Goal: Information Seeking & Learning: Check status

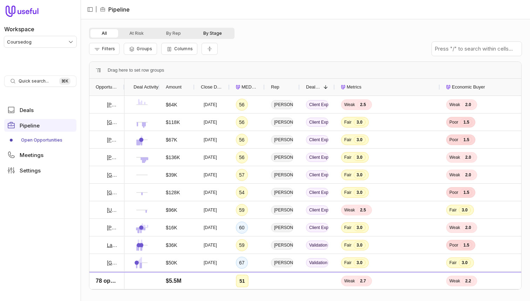
click at [215, 29] on button "By Stage" at bounding box center [212, 33] width 41 height 8
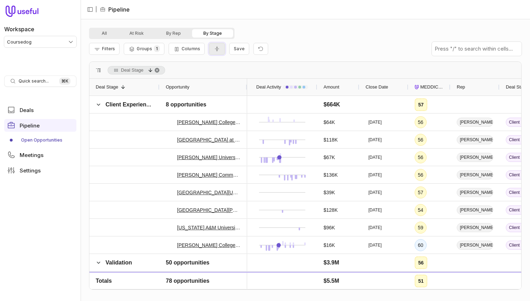
click at [217, 50] on icon "Collapse all rows" at bounding box center [217, 49] width 7 height 6
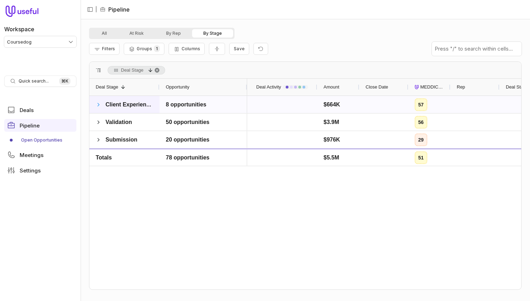
click at [99, 103] on span at bounding box center [99, 105] width 6 height 6
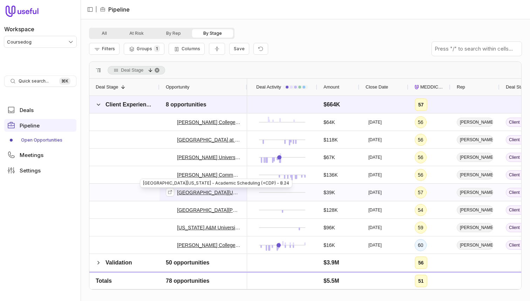
click at [197, 193] on link "Northern Oklahoma College - Academic Scheduling (+CDP) - 8.24" at bounding box center [209, 192] width 64 height 8
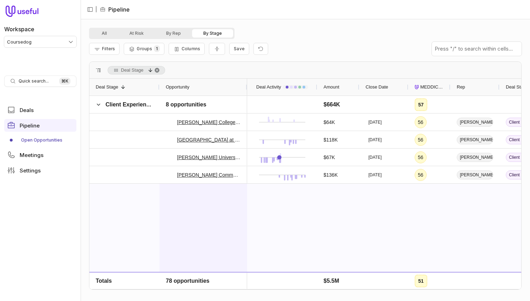
click at [228, 197] on div "Northern Oklahoma College - Academic Scheduling (+CDP) - 8.24" at bounding box center [203, 286] width 75 height 204
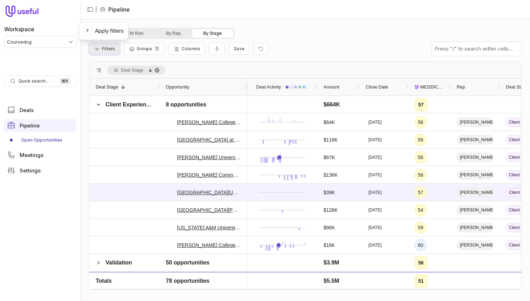
click at [112, 49] on span "Filters" at bounding box center [108, 48] width 13 height 5
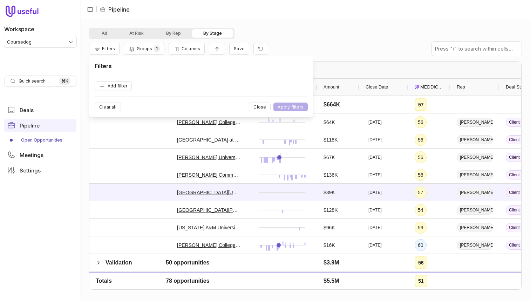
click at [120, 95] on form "Add filter Clear all Close Apply filters" at bounding box center [201, 93] width 213 height 35
click at [121, 89] on button "Add filter" at bounding box center [113, 85] width 37 height 9
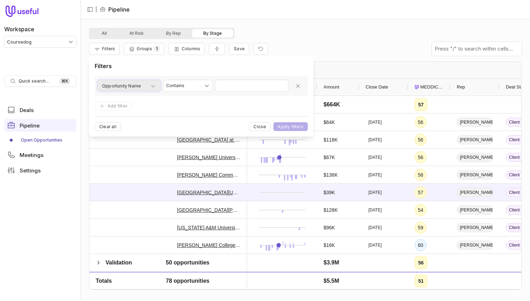
click at [124, 84] on span "Opportunity Name" at bounding box center [121, 86] width 39 height 8
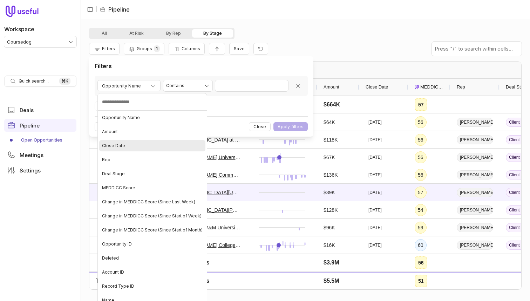
click at [125, 139] on li "Close Date" at bounding box center [152, 146] width 109 height 14
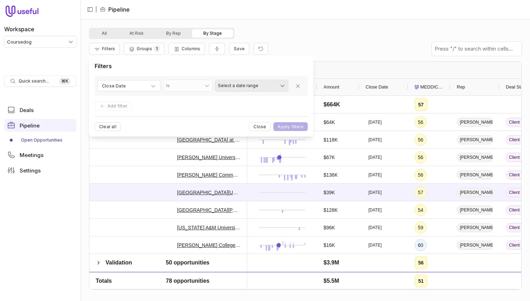
click at [240, 90] on html "Workspace Coursedog Quick search... ⌘ K Deals Pipeline Open Opportunities Meeti…" at bounding box center [265, 150] width 530 height 301
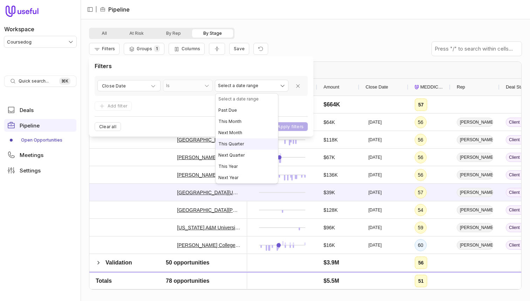
select select "**********"
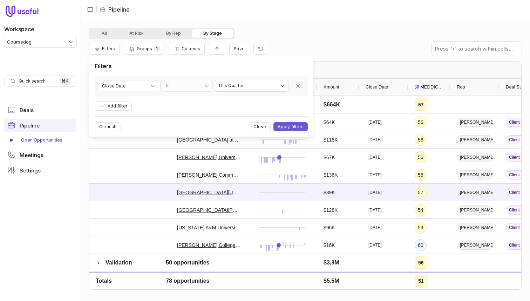
click at [292, 133] on div "**********" at bounding box center [201, 96] width 224 height 80
click at [295, 124] on button "Apply filters" at bounding box center [291, 126] width 34 height 9
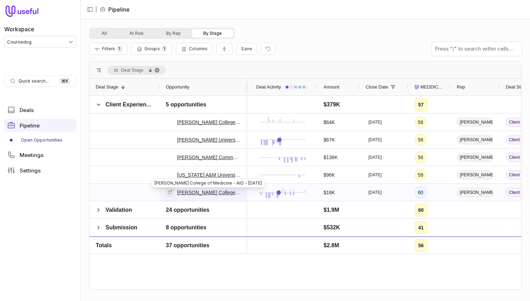
click at [172, 192] on icon at bounding box center [170, 191] width 5 height 5
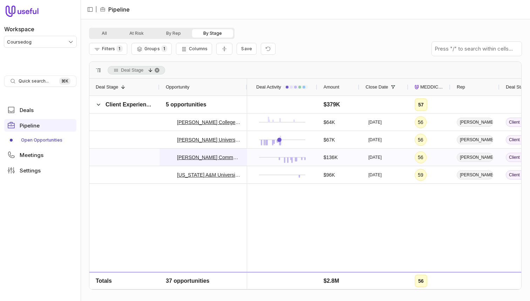
click at [165, 154] on div "[PERSON_NAME] Community College - Section and Events Scheduling - 8.24" at bounding box center [204, 156] width 88 height 17
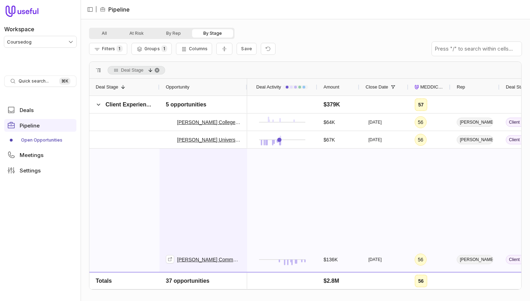
click at [198, 181] on div "[PERSON_NAME] Community College - Section and Events Scheduling - 8.24" at bounding box center [203, 259] width 75 height 221
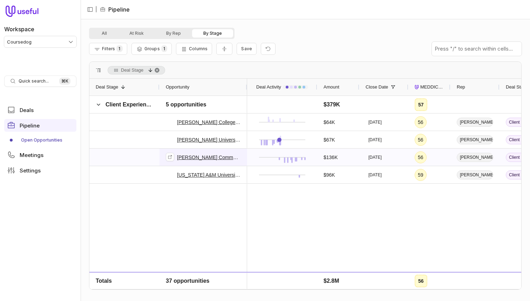
click at [206, 156] on link "[PERSON_NAME] Community College - Section and Events Scheduling - 8.24" at bounding box center [209, 157] width 64 height 8
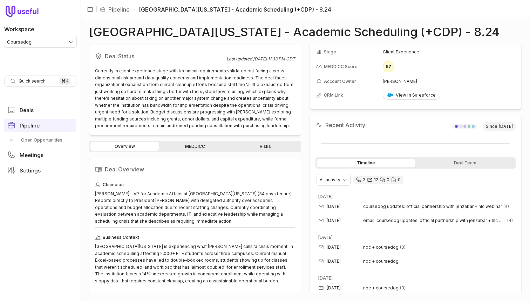
scroll to position [48, 0]
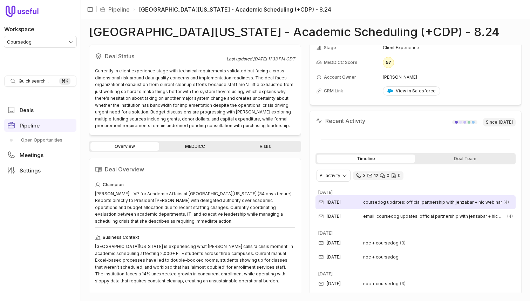
click at [376, 206] on div "May 5, 2025 coursedog updates: official partnership with jenzabar + hlc webinar…" at bounding box center [416, 202] width 200 height 14
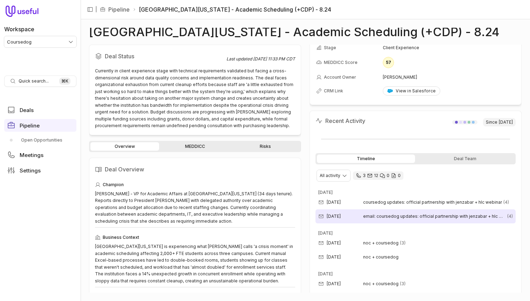
click at [376, 219] on span "email: coursedog updates: official partnership with jenzabar + hlc webinar" at bounding box center [434, 216] width 143 height 6
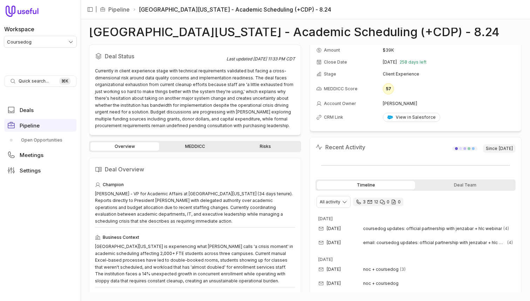
scroll to position [0, 0]
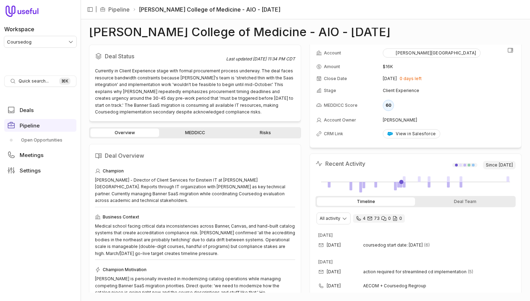
scroll to position [15, 0]
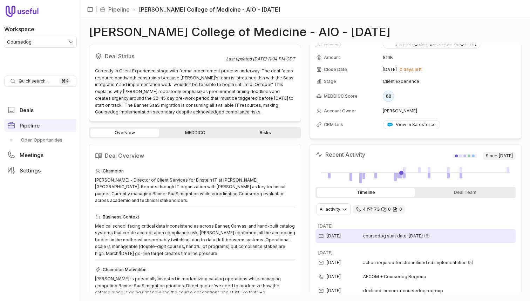
click at [405, 234] on span "coursedog start date: tomorrow" at bounding box center [393, 236] width 60 height 6
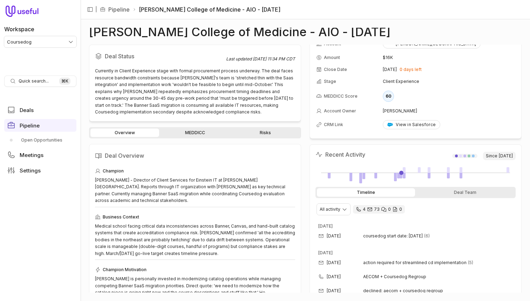
click at [204, 134] on link "MEDDICC" at bounding box center [195, 132] width 69 height 8
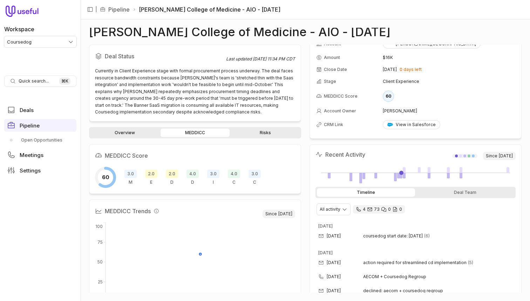
click at [150, 174] on span "2.0" at bounding box center [151, 173] width 12 height 8
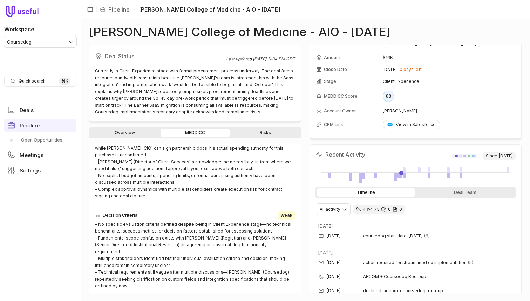
scroll to position [302, 0]
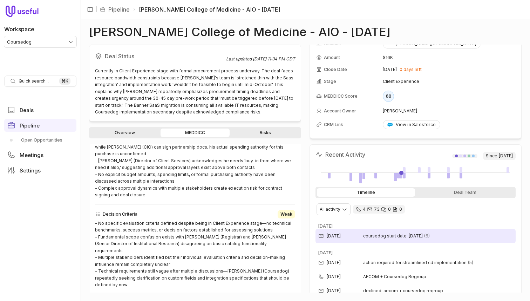
click at [341, 237] on time "[DATE]" at bounding box center [334, 236] width 14 height 6
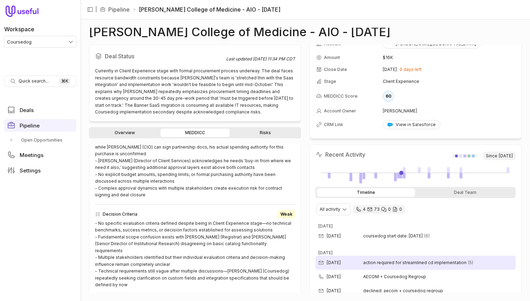
click at [400, 262] on span "action required for streamlined cd implementation" at bounding box center [414, 263] width 103 height 6
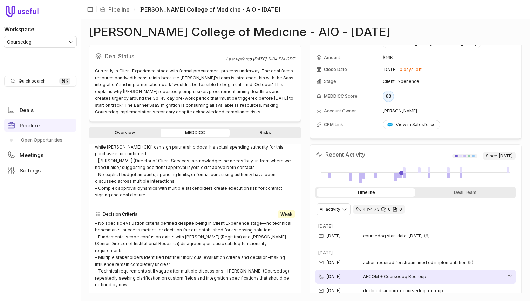
click at [409, 277] on span "AECOM + Coursedog Regroup" at bounding box center [433, 277] width 141 height 6
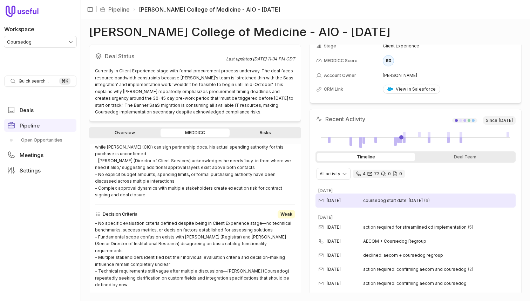
scroll to position [54, 0]
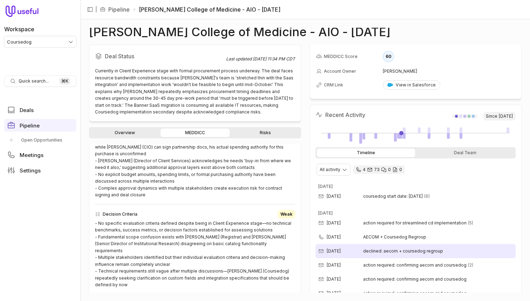
click at [402, 251] on span "declined: aecom + coursedog regroup" at bounding box center [403, 251] width 80 height 6
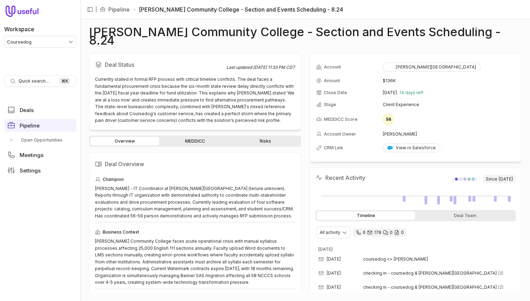
click at [200, 137] on link "MEDDICC" at bounding box center [195, 141] width 69 height 8
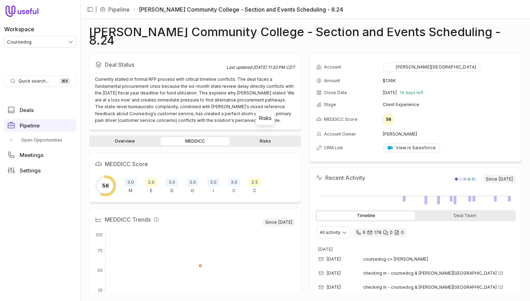
click at [262, 137] on link "Risks" at bounding box center [265, 141] width 69 height 8
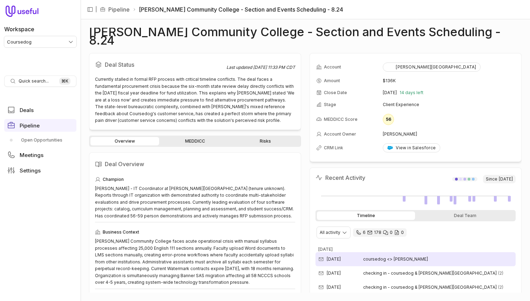
click at [385, 256] on span "coursedog <> [PERSON_NAME]" at bounding box center [395, 259] width 65 height 6
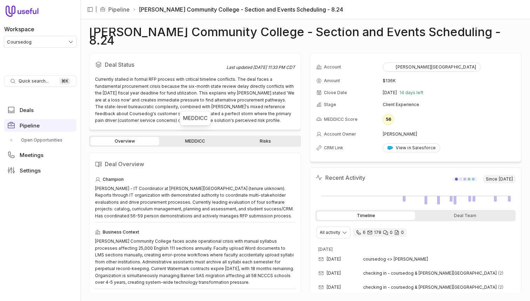
click at [216, 137] on link "MEDDICC" at bounding box center [195, 141] width 69 height 8
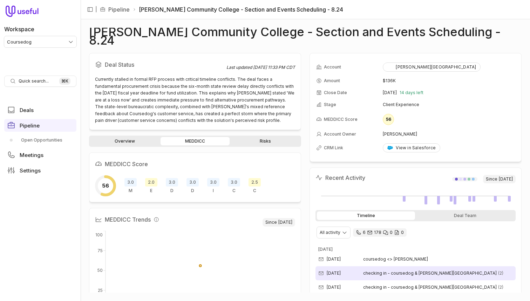
click at [454, 269] on div "[DATE] checking in - coursedog & [PERSON_NAME][GEOGRAPHIC_DATA] (2)" at bounding box center [416, 273] width 200 height 14
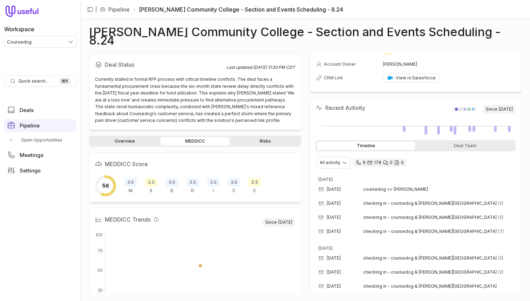
scroll to position [67, 0]
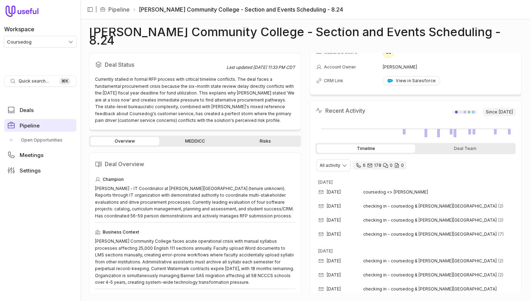
click at [43, 121] on link "Pipeline" at bounding box center [40, 125] width 72 height 13
